Goal: Information Seeking & Learning: Learn about a topic

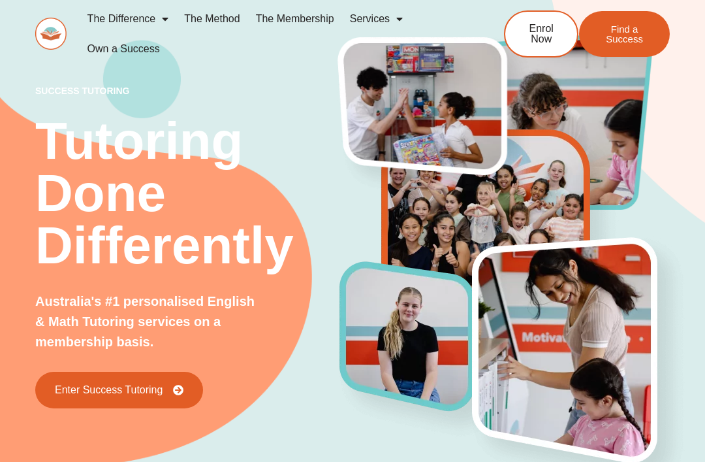
click at [64, 389] on span "Enter Success Tutoring" at bounding box center [109, 390] width 108 height 10
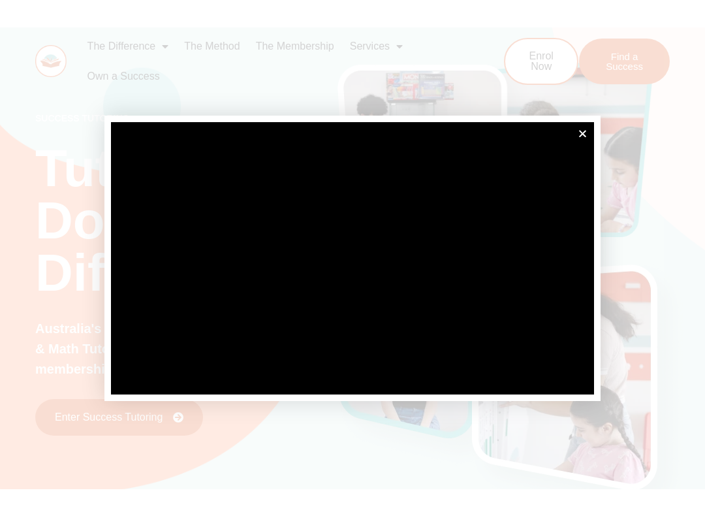
scroll to position [13, 0]
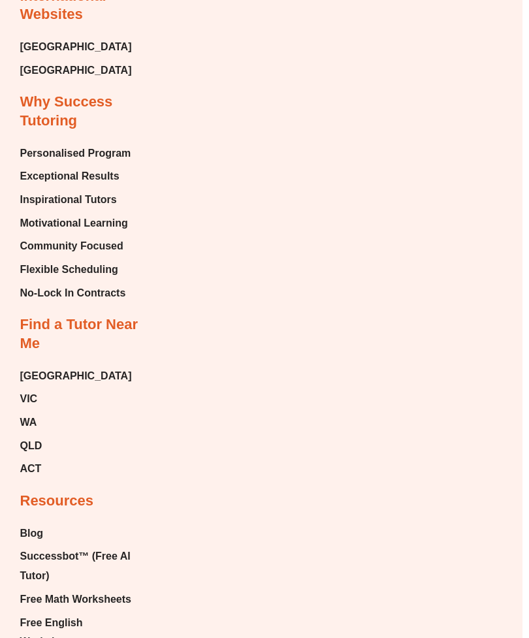
scroll to position [7781, 7]
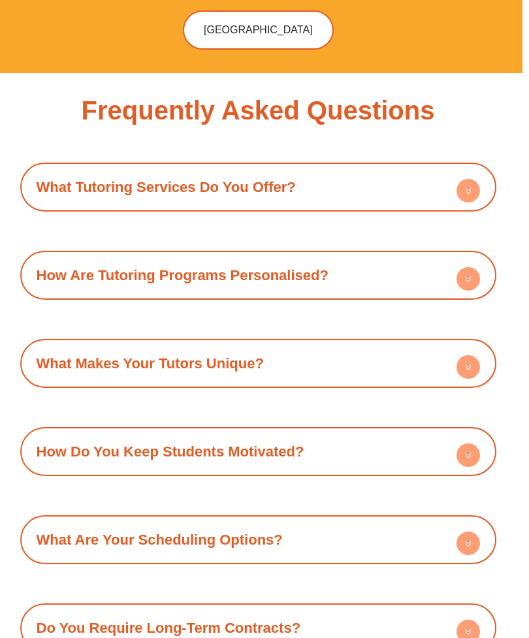
scroll to position [6208, 7]
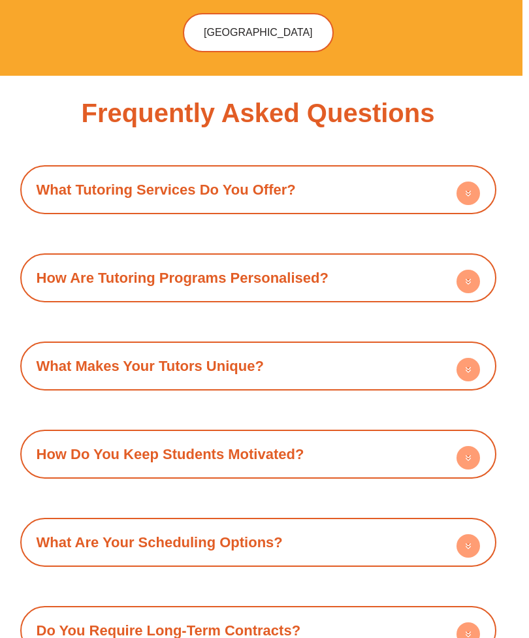
click at [476, 358] on circle at bounding box center [469, 370] width 24 height 24
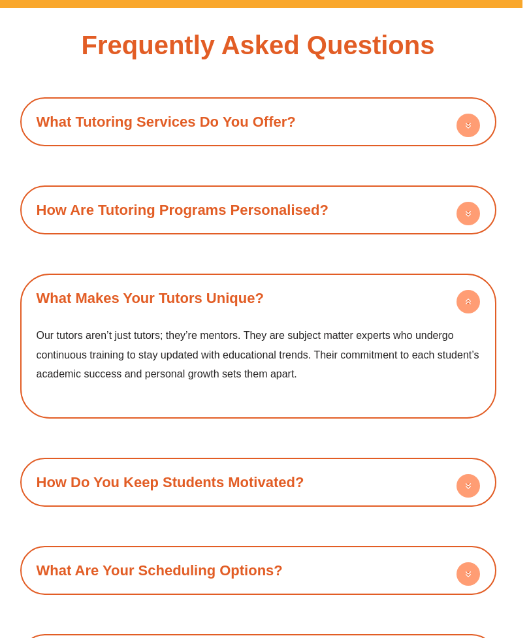
scroll to position [6276, 7]
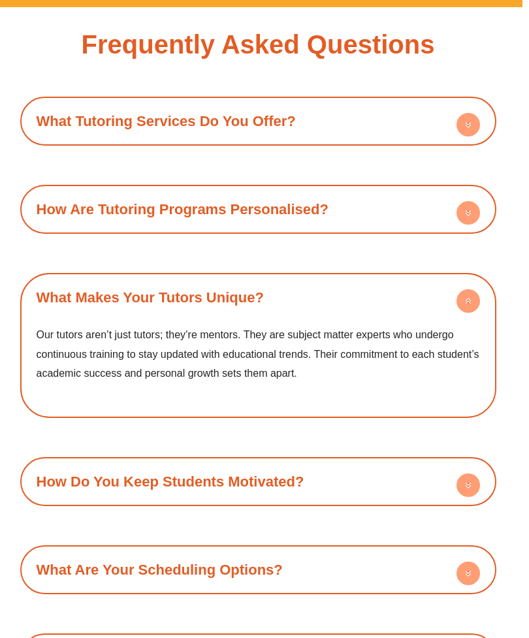
click at [464, 289] on circle at bounding box center [469, 301] width 24 height 24
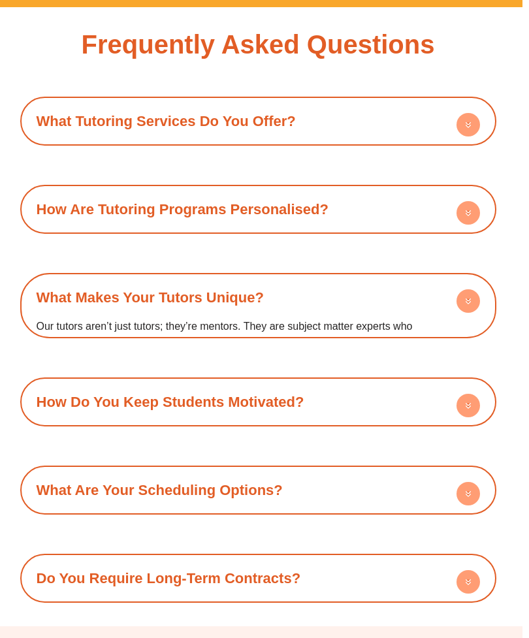
click at [465, 191] on div "How Are Tutoring Programs Personalised?" at bounding box center [258, 209] width 463 height 36
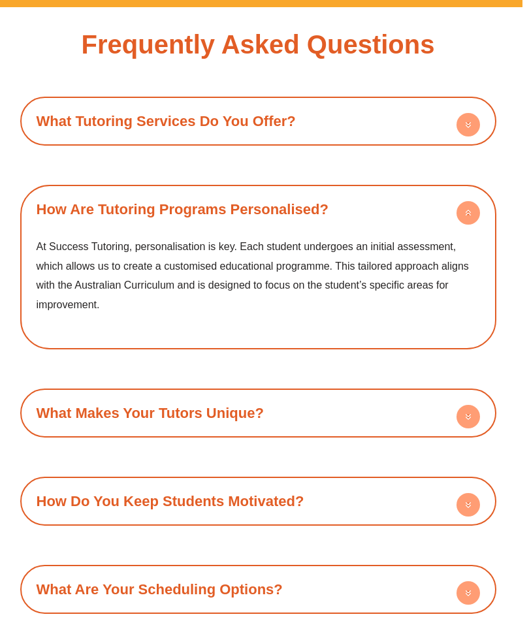
click at [475, 201] on circle at bounding box center [469, 213] width 24 height 24
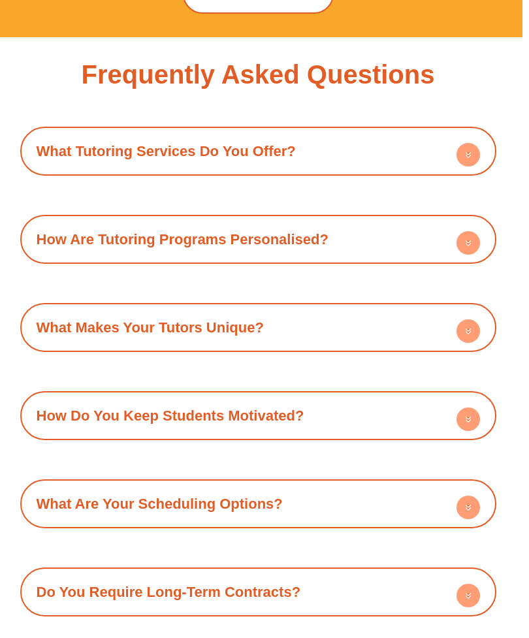
click at [468, 144] on circle at bounding box center [469, 156] width 24 height 24
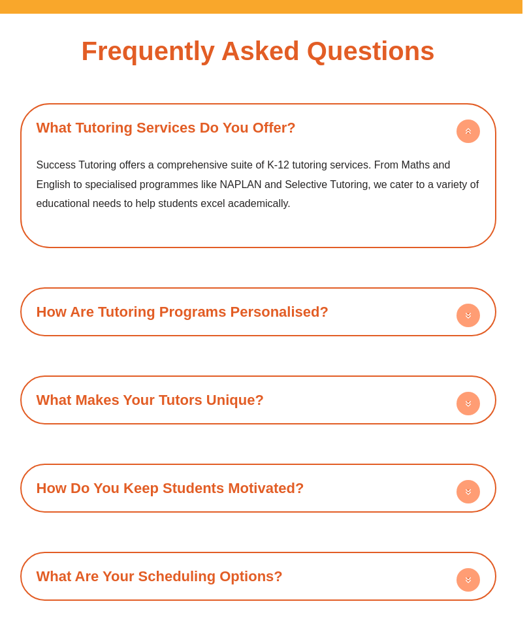
scroll to position [6270, 7]
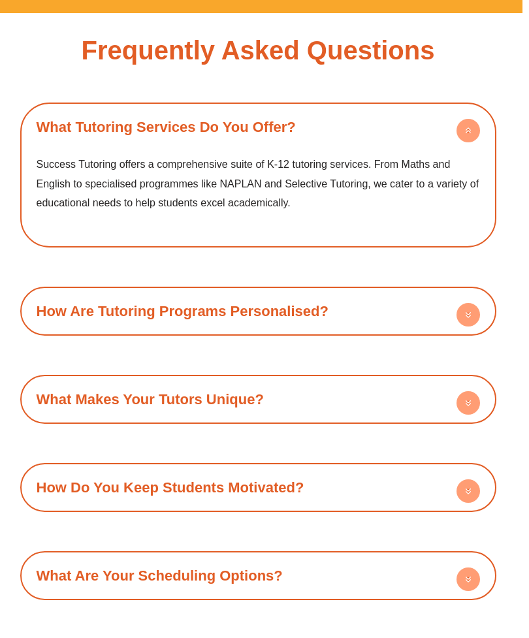
click at [465, 119] on circle at bounding box center [469, 131] width 24 height 24
